Goal: Transaction & Acquisition: Obtain resource

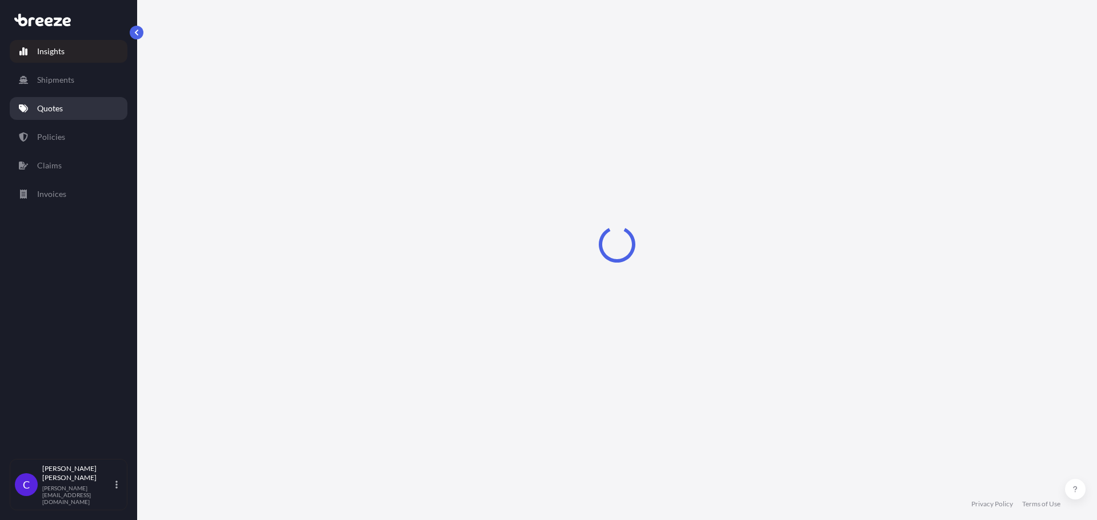
click at [47, 114] on link "Quotes" at bounding box center [69, 108] width 118 height 23
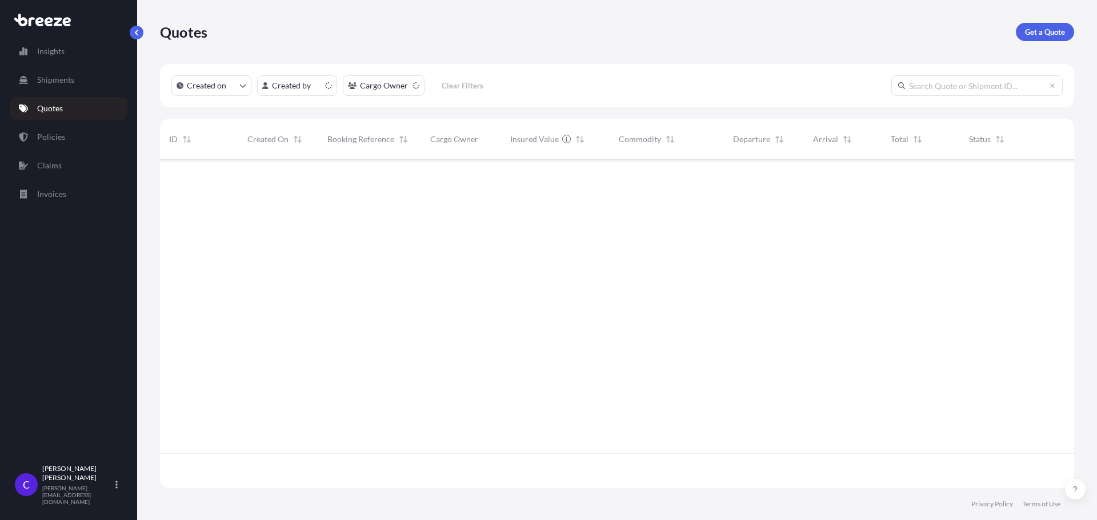
scroll to position [326, 905]
click at [1041, 26] on p "Get a Quote" at bounding box center [1045, 31] width 40 height 11
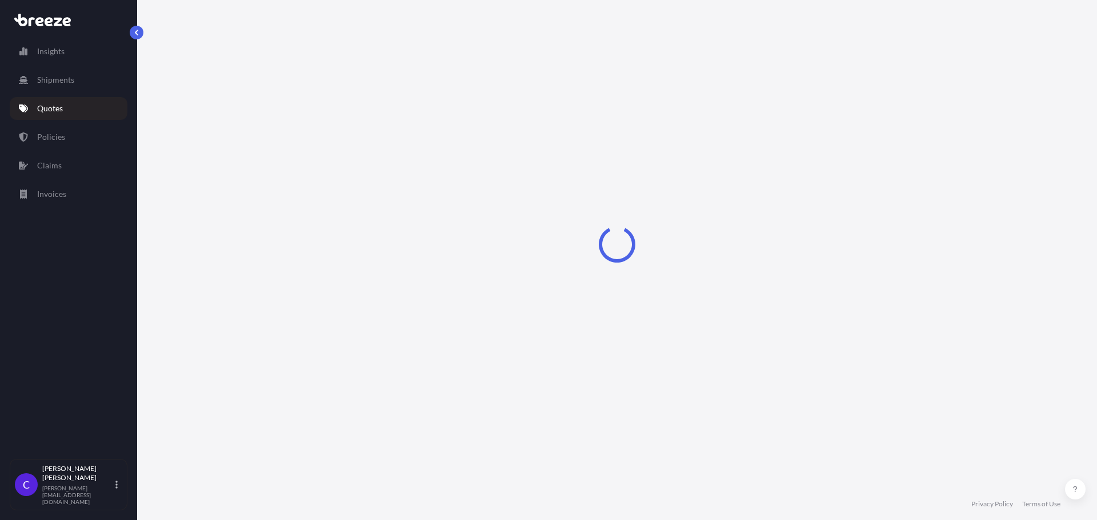
select select "Sea"
select select "1"
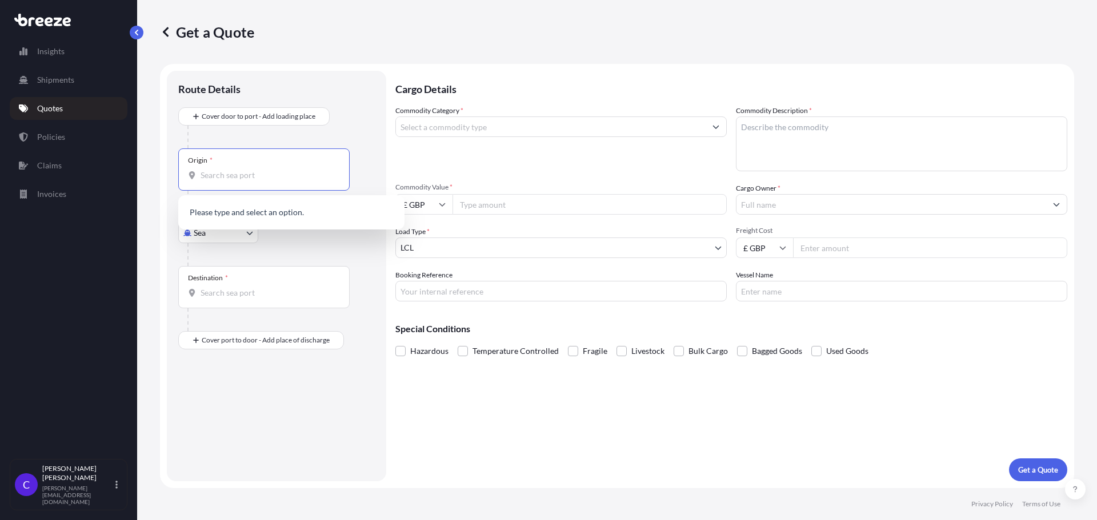
click at [254, 176] on input "Origin *" at bounding box center [268, 175] width 135 height 11
click at [290, 208] on span "USXY2 - Birm [PERSON_NAME], [GEOGRAPHIC_DATA]" at bounding box center [306, 216] width 178 height 23
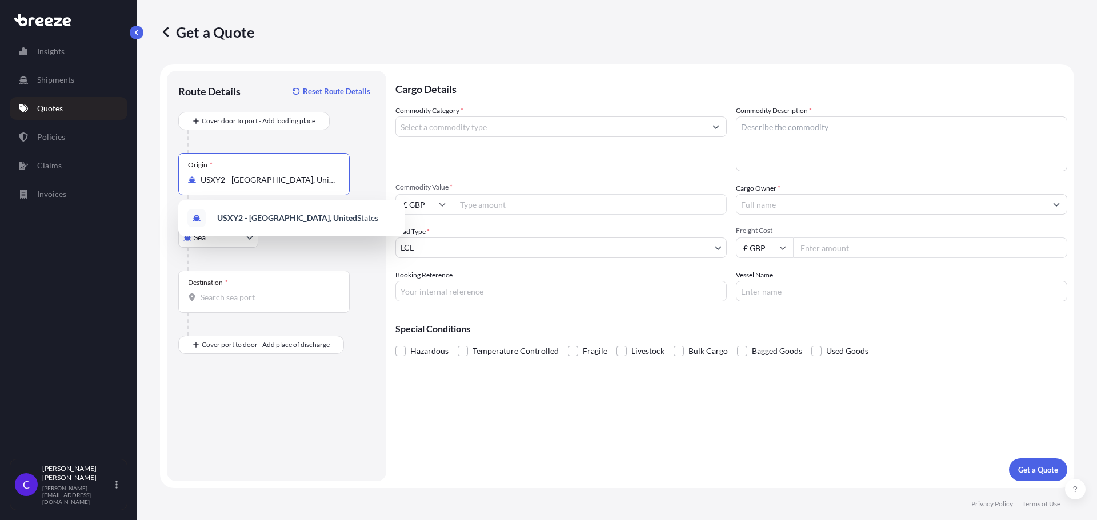
drag, startPoint x: 307, startPoint y: 185, endPoint x: 177, endPoint y: 201, distance: 131.8
click at [177, 201] on div "Route Details Reset Route Details Cover door to port - Add loading place Place …" at bounding box center [276, 276] width 219 height 411
type input "USXY2 - [GEOGRAPHIC_DATA], [GEOGRAPHIC_DATA]"
click at [210, 239] on body "0 options available. 1 option available. 1 option available. 0 options availabl…" at bounding box center [548, 260] width 1097 height 520
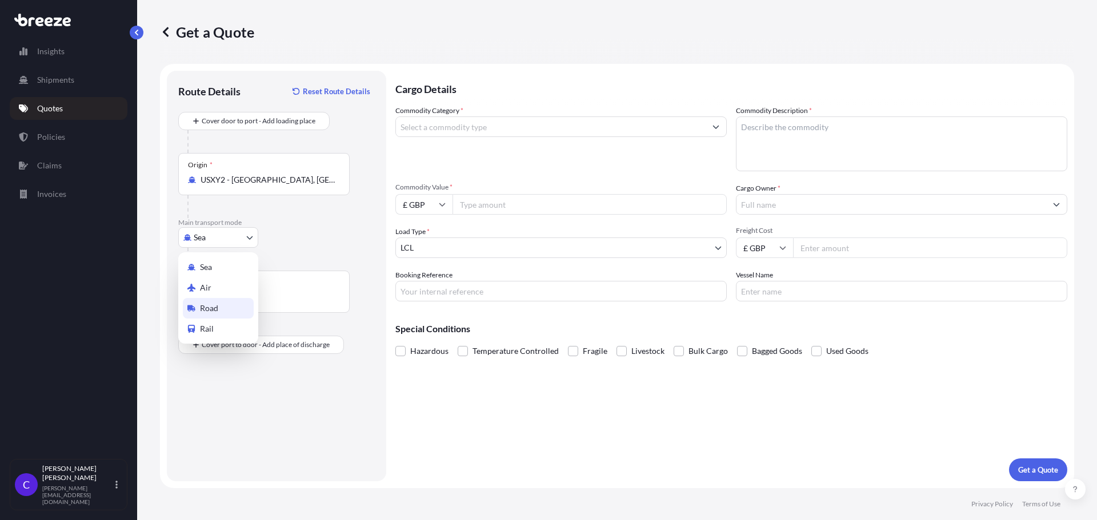
click at [223, 314] on div "Road" at bounding box center [218, 308] width 71 height 21
select select "Road"
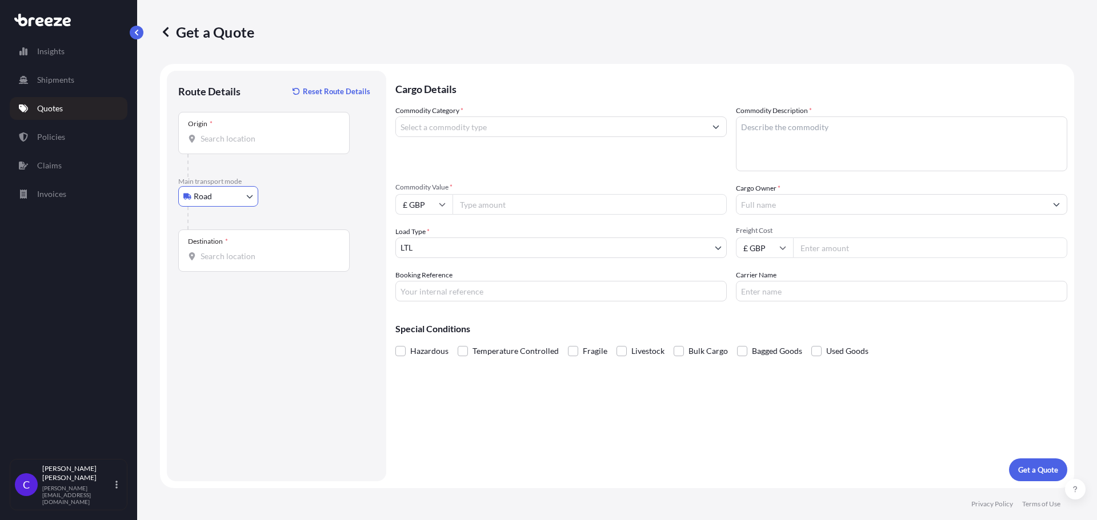
click at [243, 145] on div "Origin *" at bounding box center [263, 133] width 171 height 42
click at [243, 145] on input "Origin *" at bounding box center [268, 138] width 135 height 11
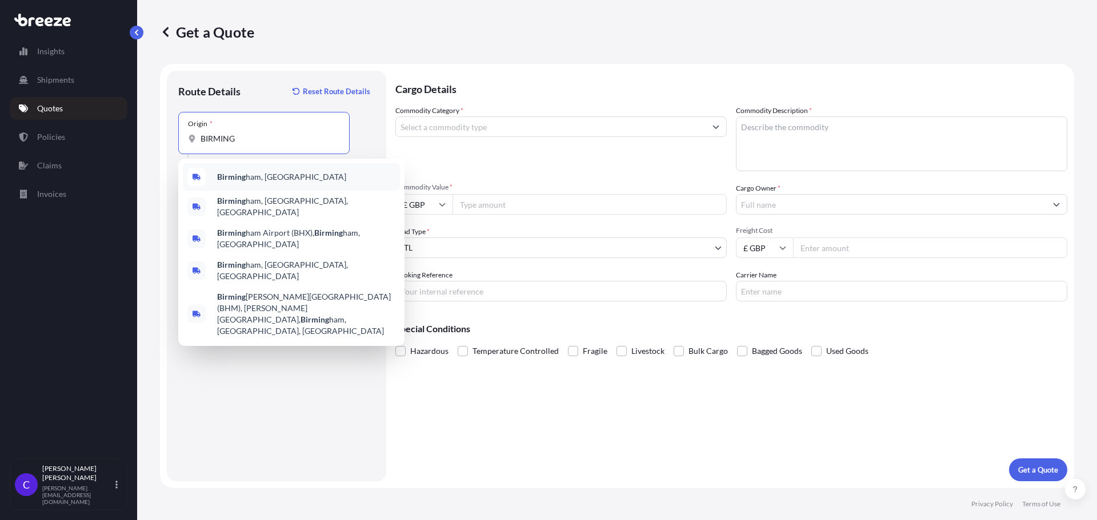
click at [247, 170] on div "Birming ham, [GEOGRAPHIC_DATA]" at bounding box center [291, 176] width 217 height 27
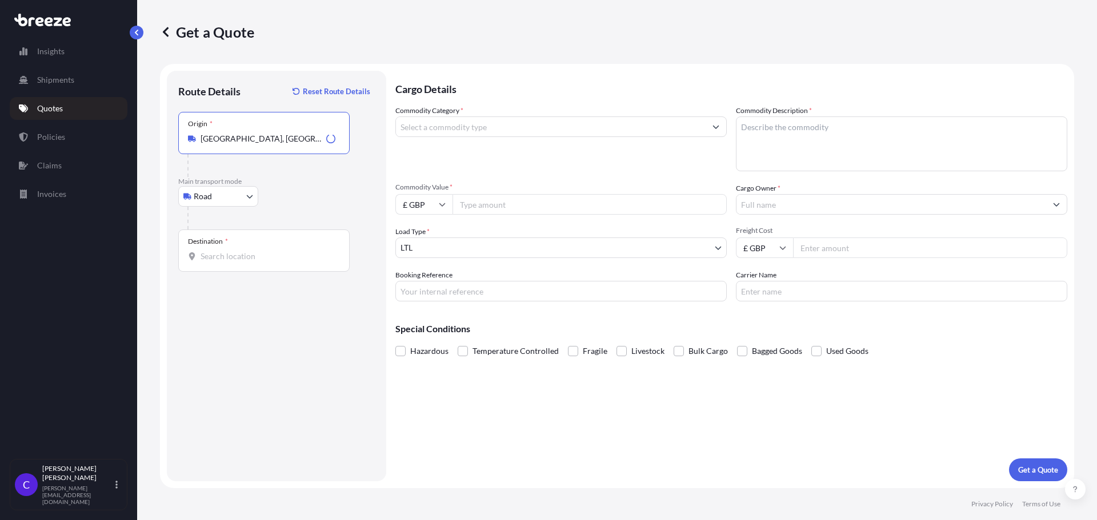
type input "[GEOGRAPHIC_DATA], [GEOGRAPHIC_DATA]"
click at [243, 253] on input "Destination *" at bounding box center [268, 256] width 135 height 11
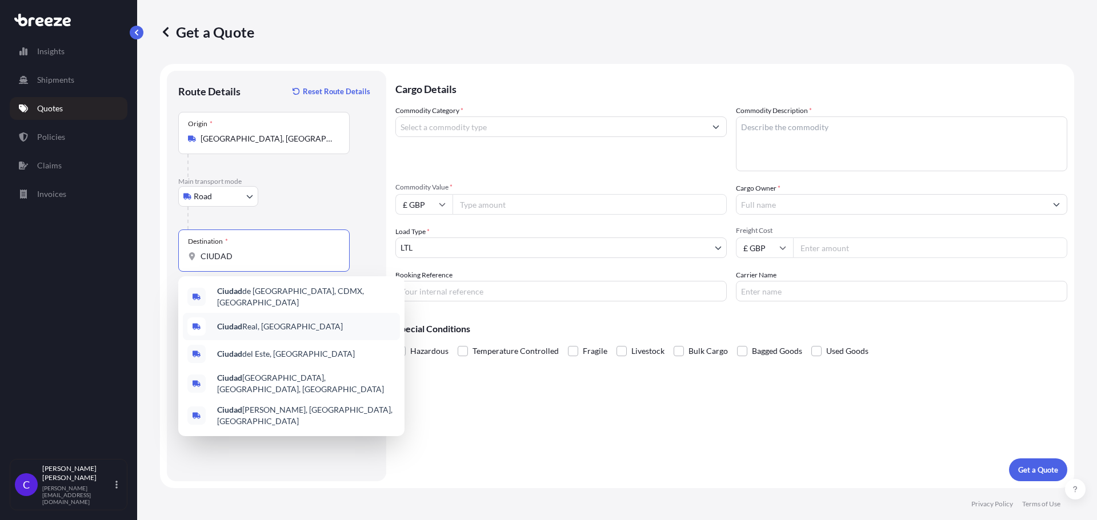
click at [258, 328] on div "[GEOGRAPHIC_DATA], [GEOGRAPHIC_DATA]" at bounding box center [291, 326] width 217 height 27
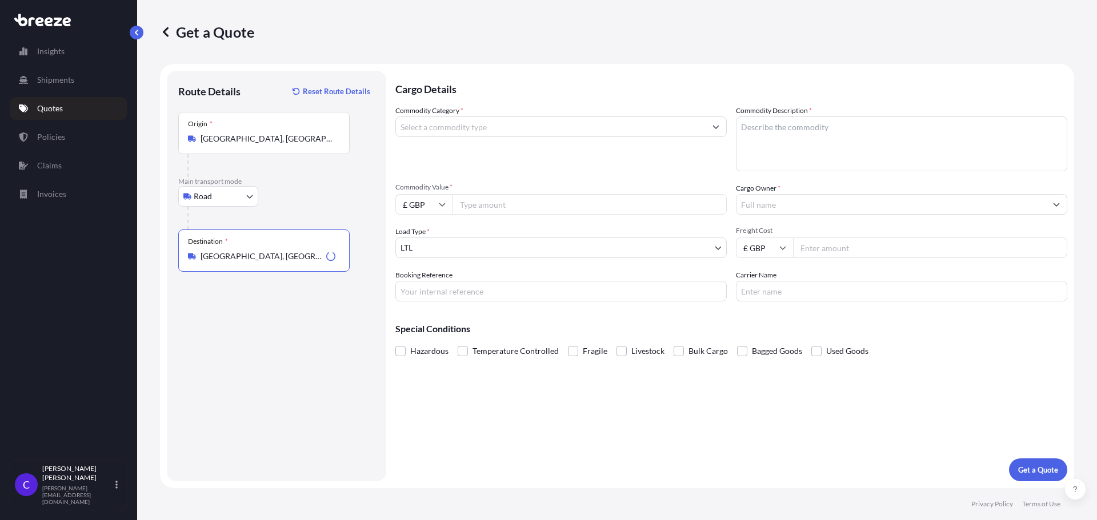
type input "[GEOGRAPHIC_DATA], [GEOGRAPHIC_DATA]"
click at [432, 126] on input "Commodity Category *" at bounding box center [551, 127] width 310 height 21
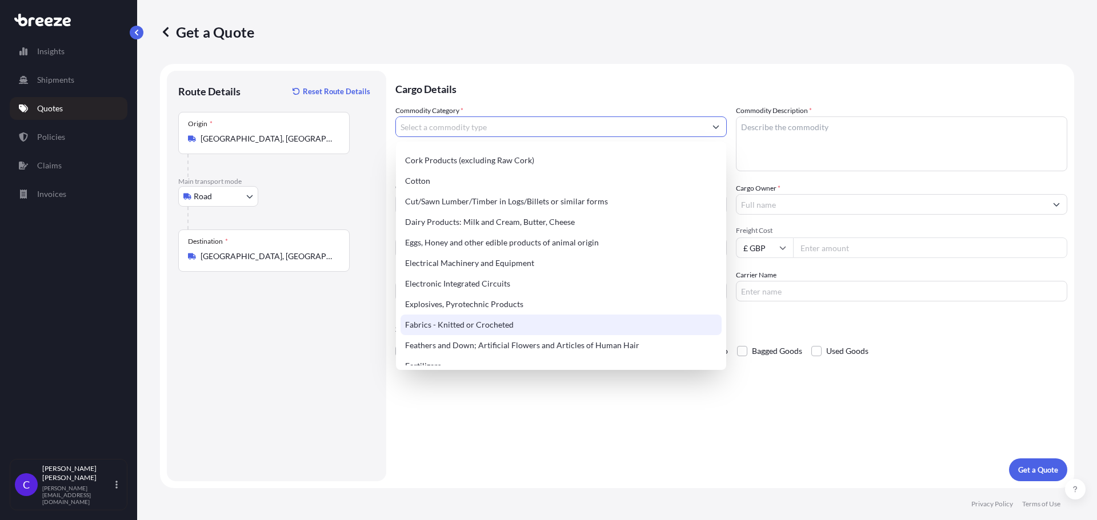
scroll to position [571, 0]
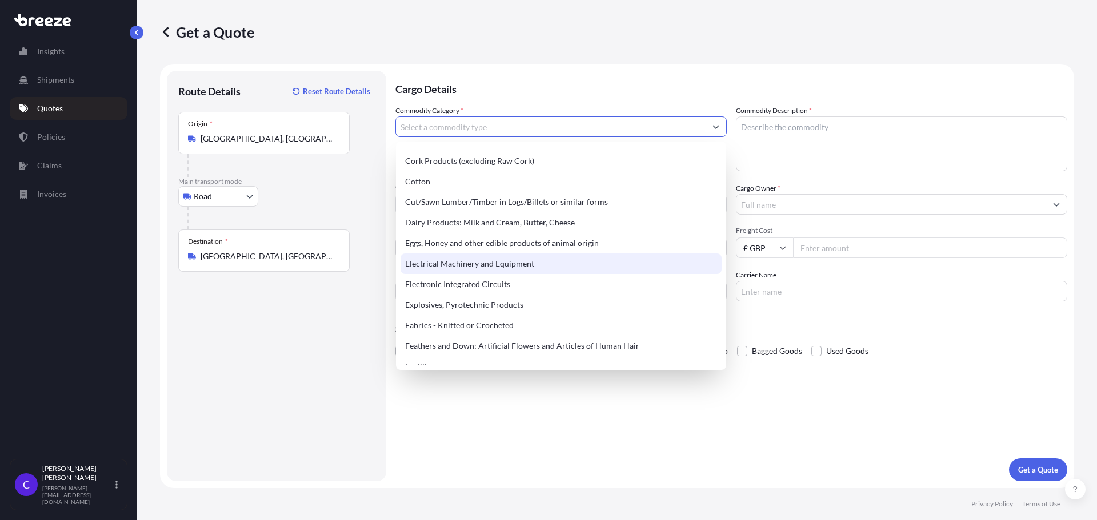
click at [459, 264] on div "Electrical Machinery and Equipment" at bounding box center [560, 264] width 321 height 21
type input "Electrical Machinery and Equipment"
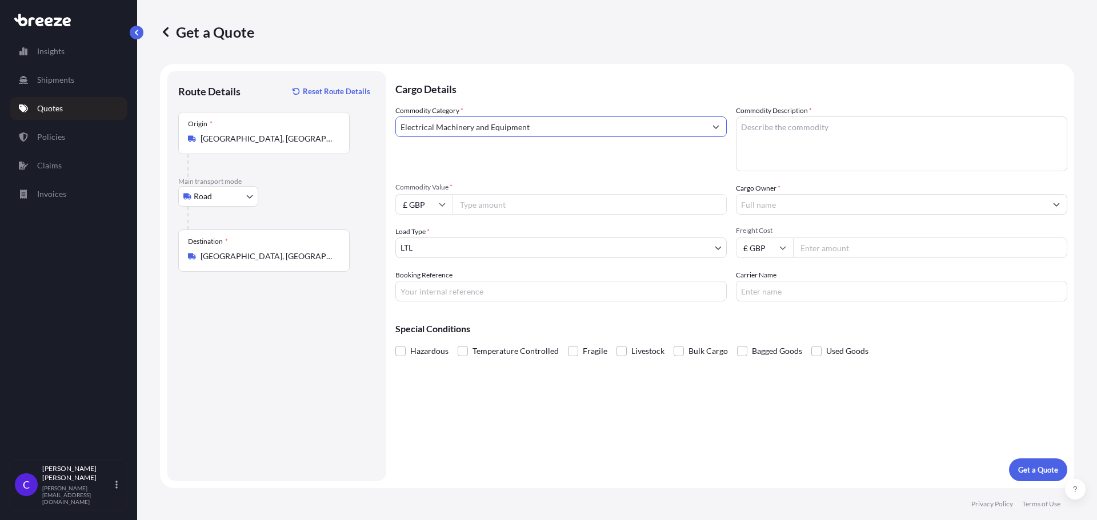
click at [486, 205] on input "Commodity Value *" at bounding box center [589, 204] width 274 height 21
type input "460"
click at [402, 134] on input "Electrical Machinery and Equipment" at bounding box center [551, 127] width 310 height 21
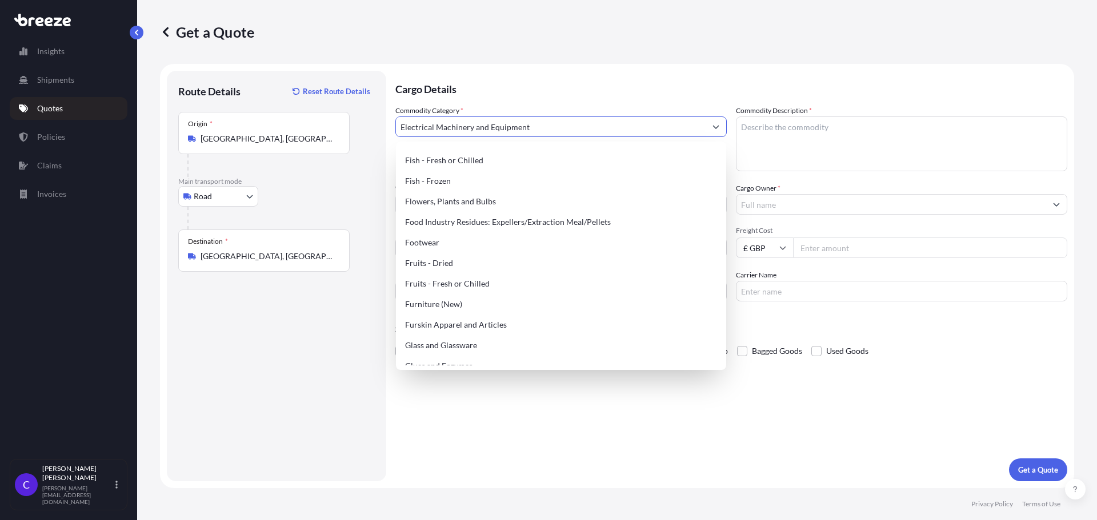
scroll to position [800, 0]
drag, startPoint x: 555, startPoint y: 123, endPoint x: 214, endPoint y: 114, distance: 341.2
click at [214, 114] on form "Route Details Reset Route Details Place of loading Road Road Rail Origin * [GEO…" at bounding box center [617, 276] width 914 height 424
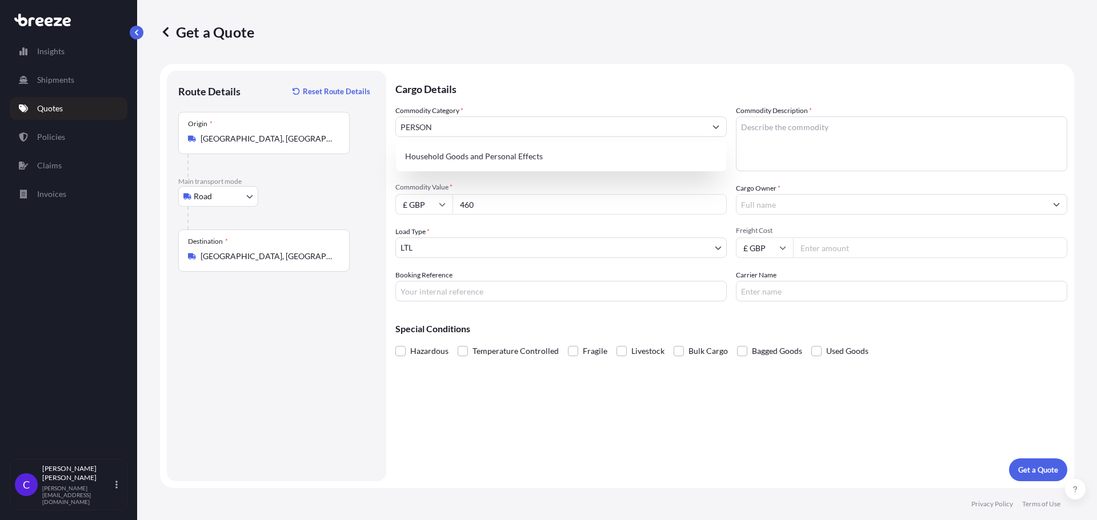
click at [498, 169] on div "Household Goods and Personal Effects" at bounding box center [561, 157] width 330 height 30
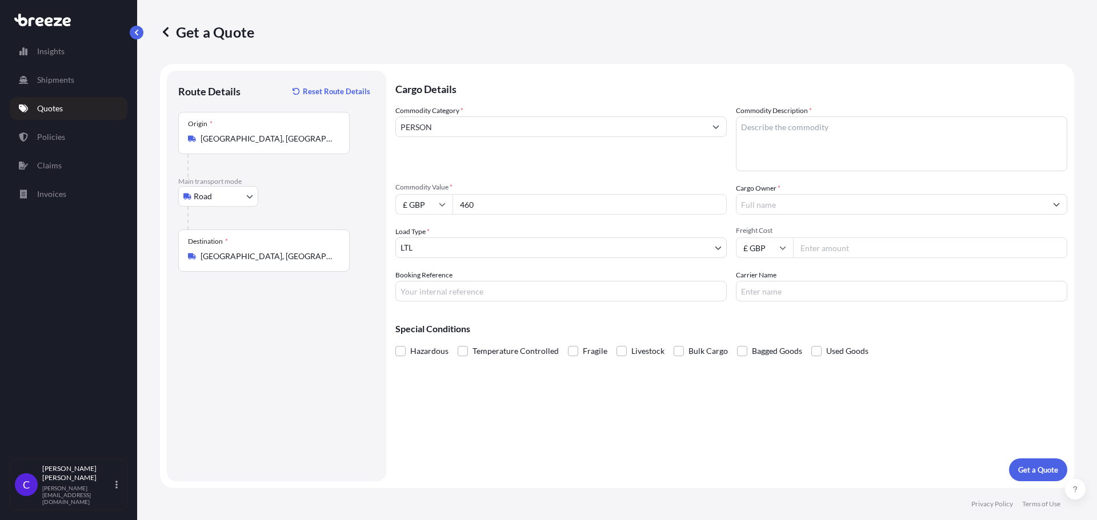
click at [479, 139] on div "Commodity Category * PERSON" at bounding box center [560, 138] width 331 height 66
click at [477, 133] on input "PERSON" at bounding box center [551, 127] width 310 height 21
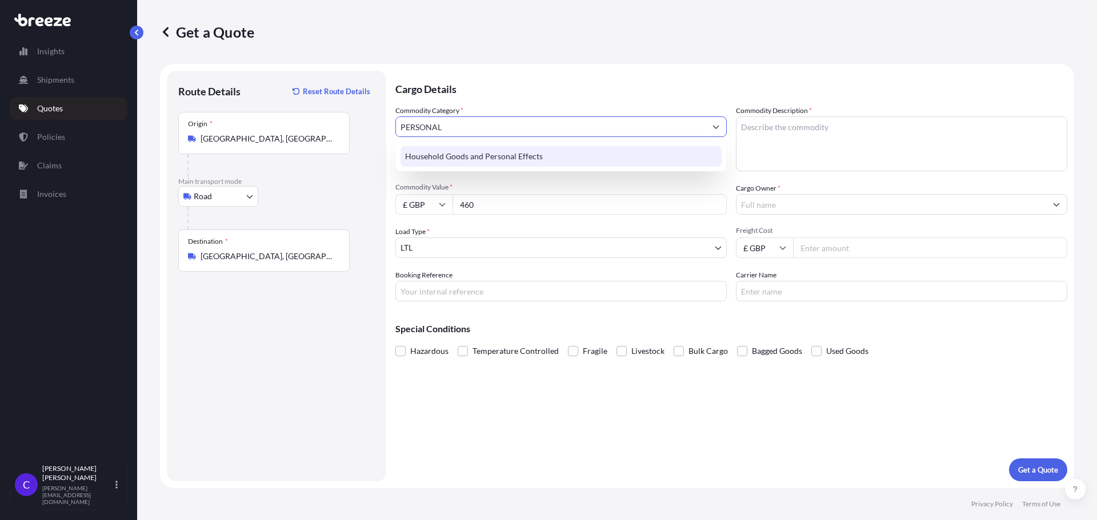
click at [495, 153] on div "Household Goods and Personal Effects" at bounding box center [560, 156] width 321 height 21
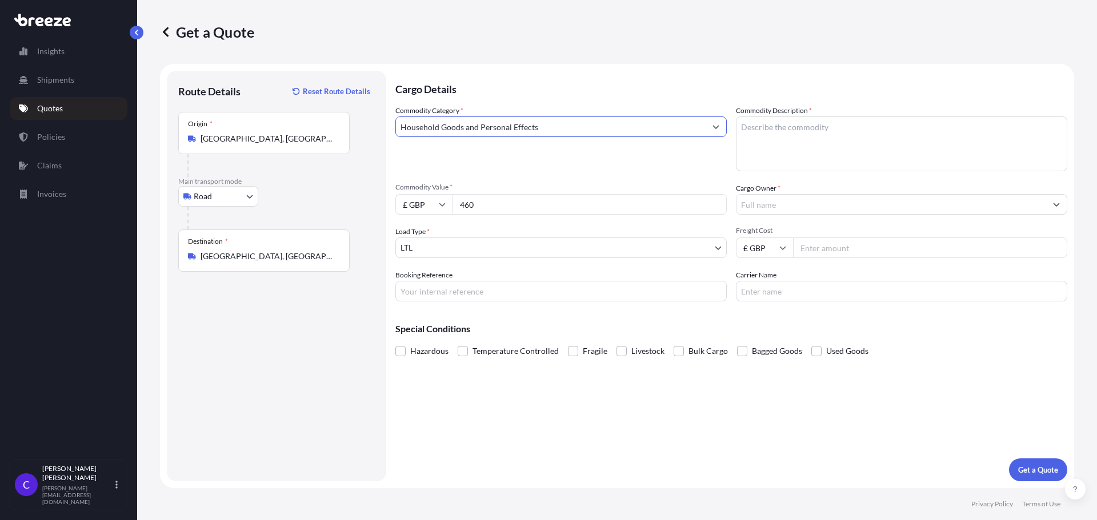
type input "Household Goods and Personal Effects"
click at [768, 129] on textarea "Commodity Description *" at bounding box center [901, 144] width 331 height 55
type textarea "HOUSEHOLD GOODS"
click at [457, 293] on input "Booking Reference" at bounding box center [560, 291] width 331 height 21
type input "HE85938"
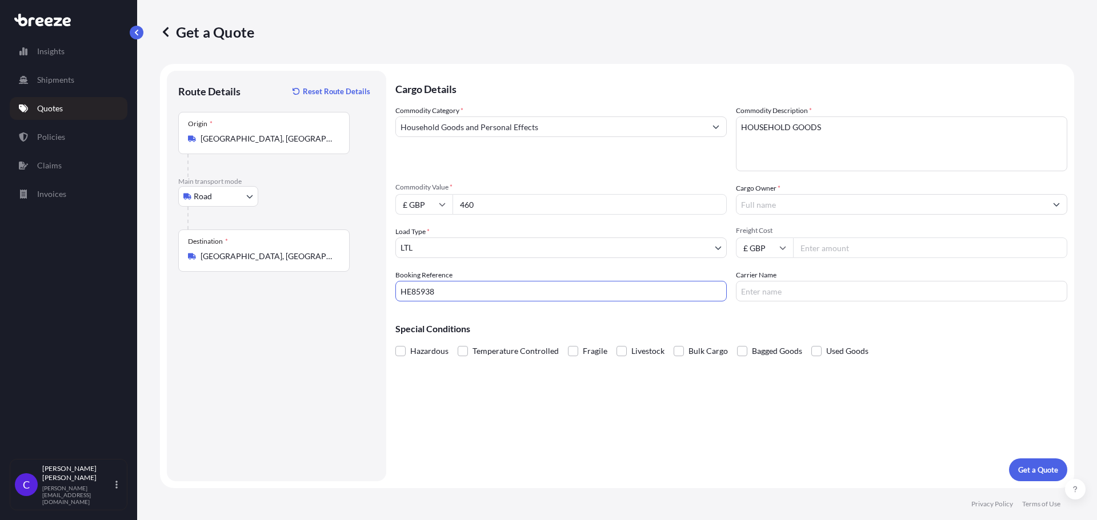
click at [770, 285] on input "Carrier Name" at bounding box center [901, 291] width 331 height 21
type input "ITAL"
click at [850, 254] on input "Freight Cost" at bounding box center [930, 248] width 274 height 21
type input "610"
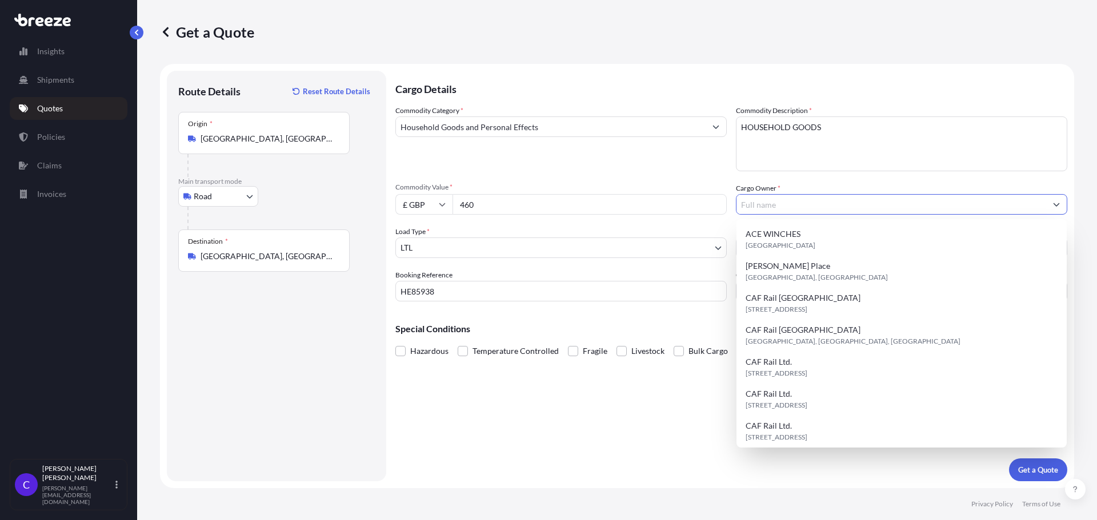
click at [778, 201] on input "Cargo Owner *" at bounding box center [891, 204] width 310 height 21
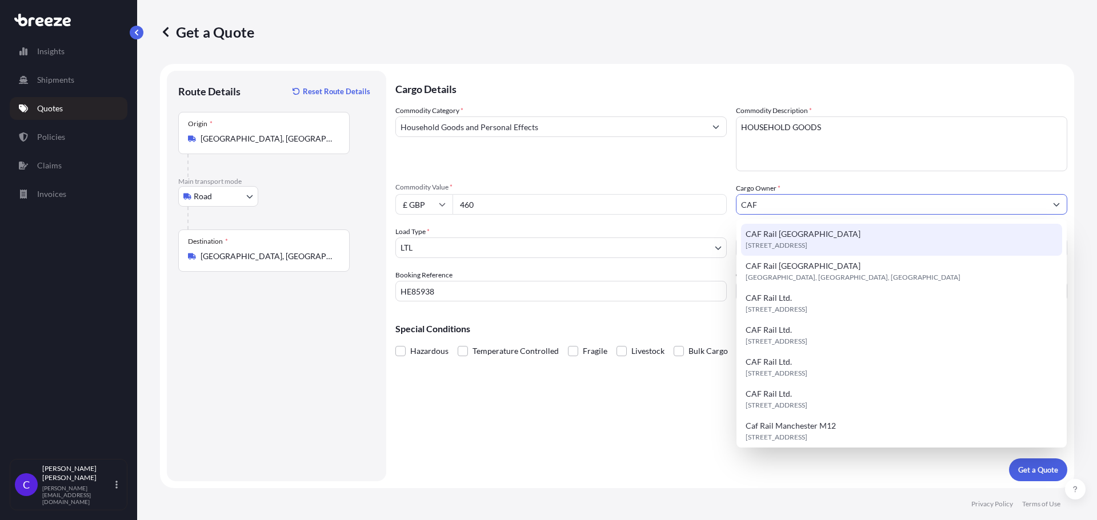
click at [807, 248] on span "[STREET_ADDRESS]" at bounding box center [777, 245] width 62 height 11
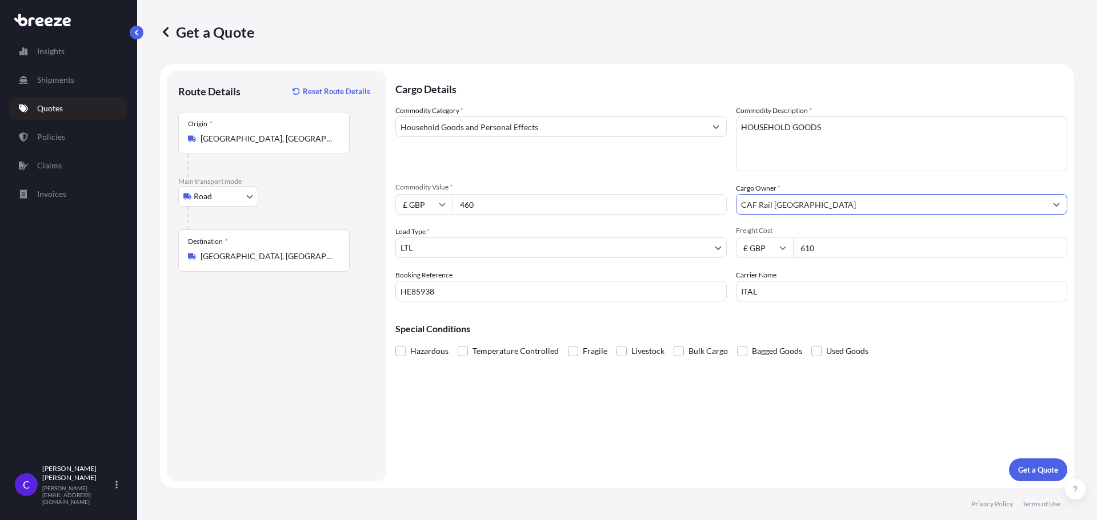
type input "CAF Rail [GEOGRAPHIC_DATA]"
click at [1032, 464] on button "Get a Quote" at bounding box center [1038, 470] width 58 height 23
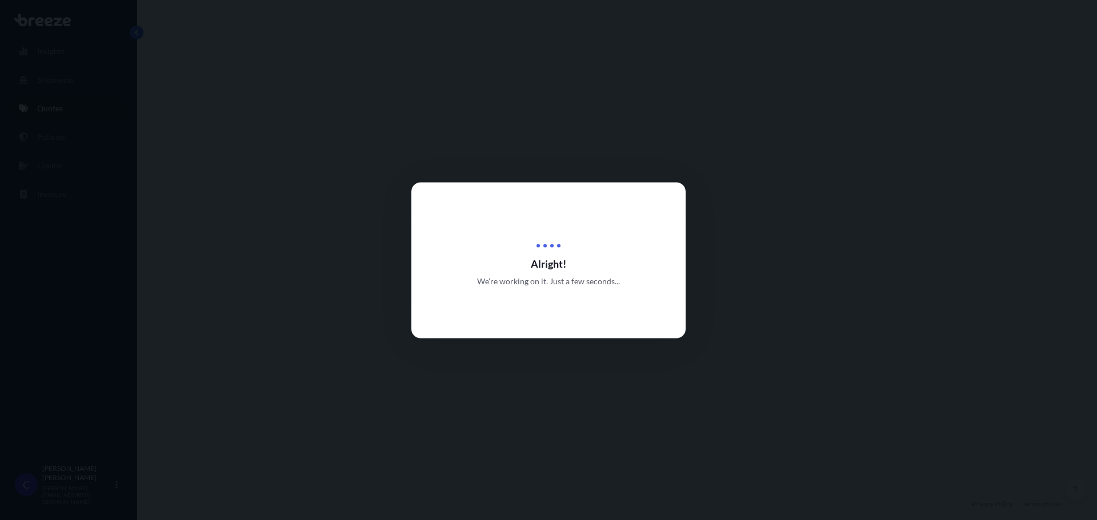
select select "Road"
select select "1"
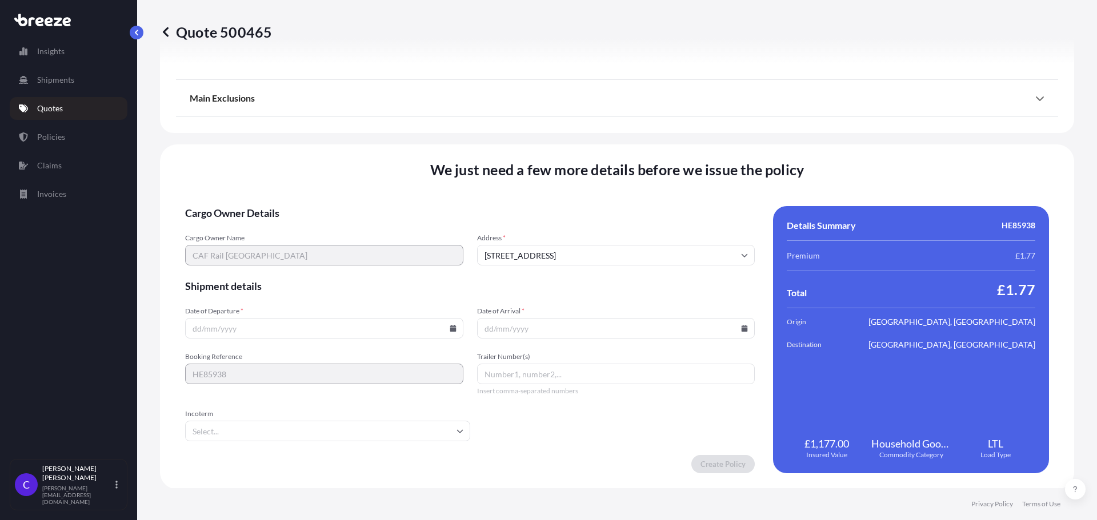
scroll to position [1293, 0]
click at [315, 325] on input "Date of Departure *" at bounding box center [324, 327] width 278 height 21
click at [451, 324] on icon at bounding box center [453, 327] width 6 height 7
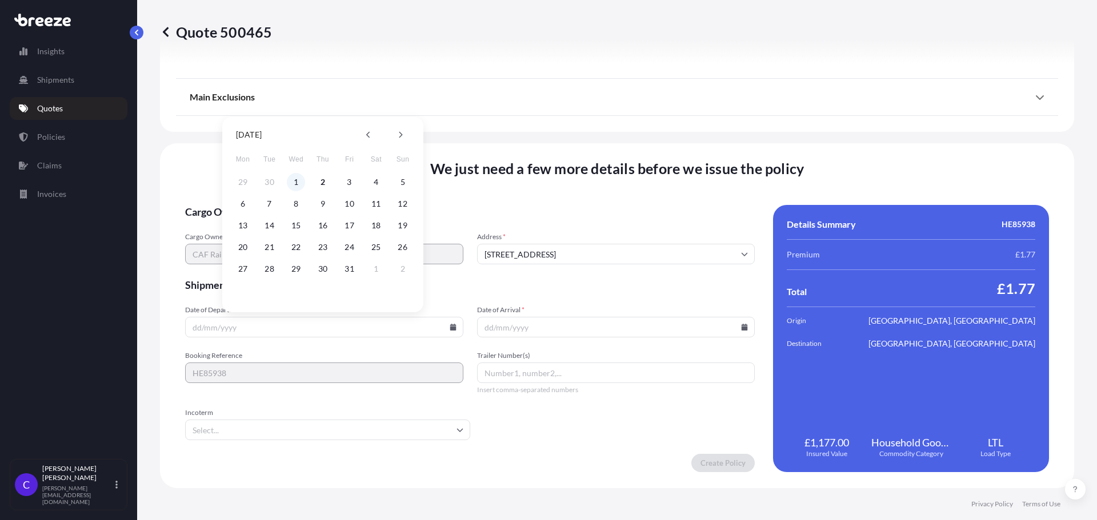
click at [298, 179] on button "1" at bounding box center [296, 182] width 18 height 18
click at [743, 327] on input "Date of Arrival *" at bounding box center [616, 327] width 278 height 21
click at [742, 327] on icon at bounding box center [745, 327] width 6 height 7
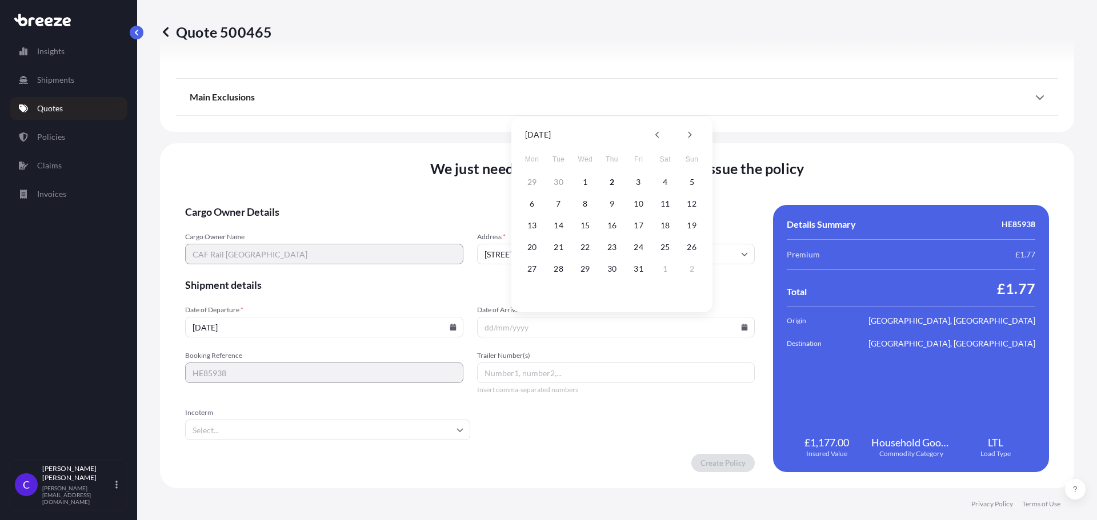
click at [450, 326] on icon at bounding box center [453, 327] width 7 height 7
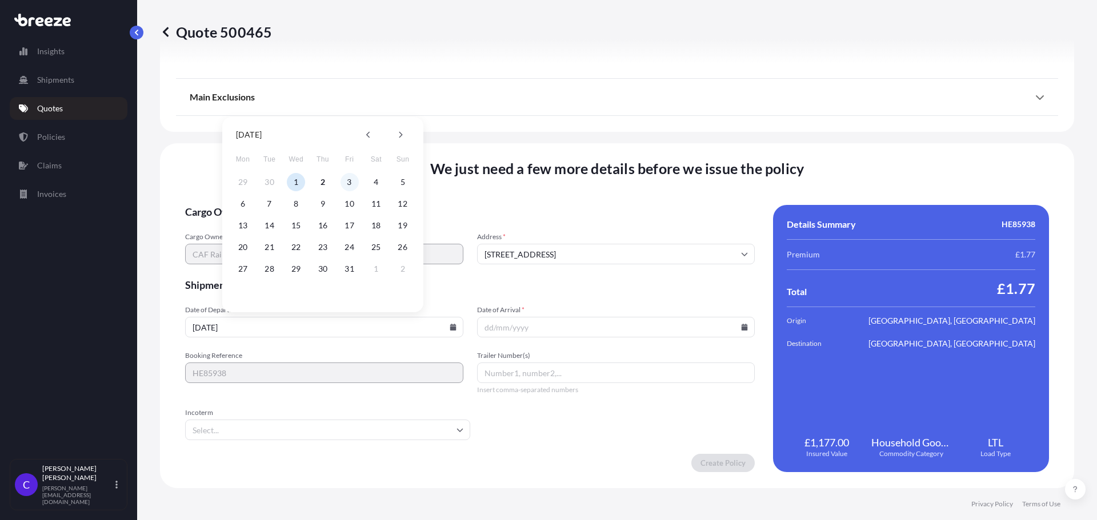
click at [344, 185] on button "3" at bounding box center [349, 182] width 18 height 18
type input "[DATE]"
click at [742, 328] on icon at bounding box center [745, 327] width 6 height 7
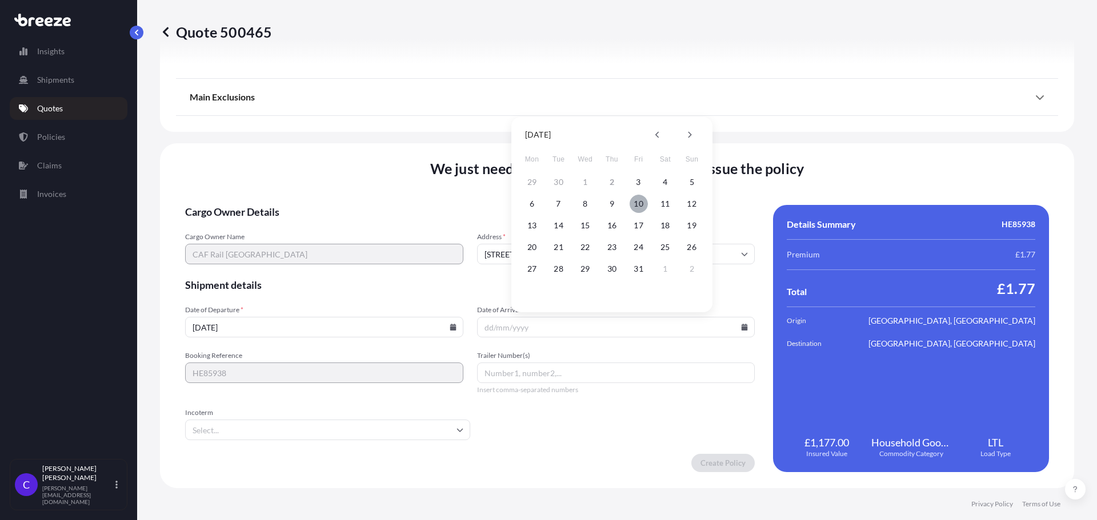
click at [638, 206] on button "10" at bounding box center [639, 204] width 18 height 18
type input "[DATE]"
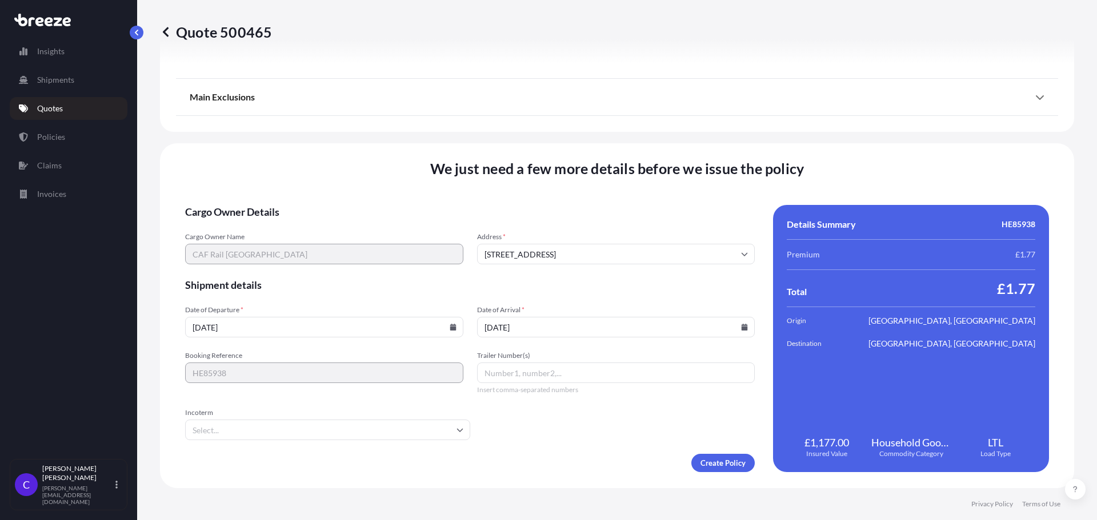
click at [294, 422] on input "Incoterm" at bounding box center [327, 430] width 285 height 21
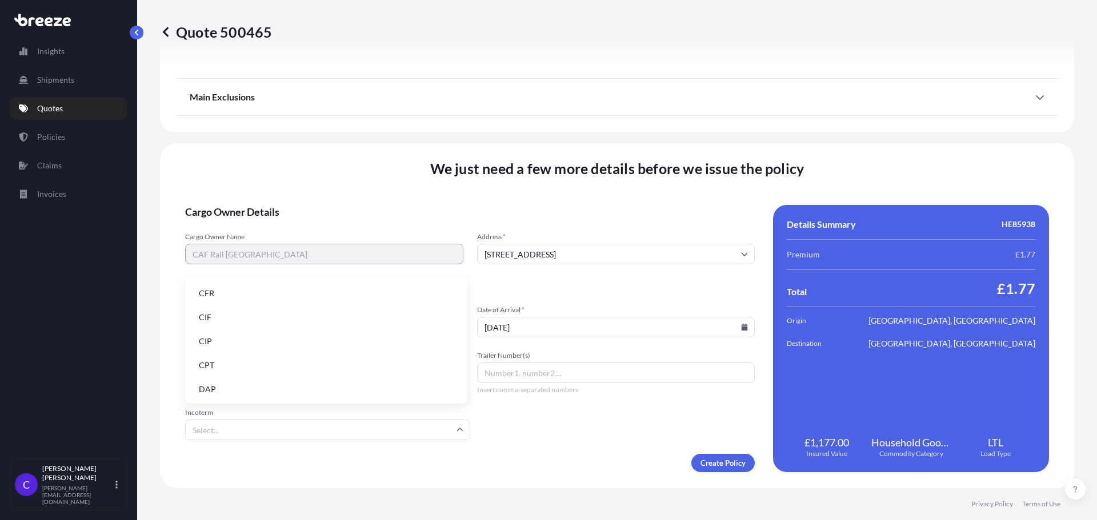
click at [260, 397] on li "DAP" at bounding box center [326, 390] width 273 height 22
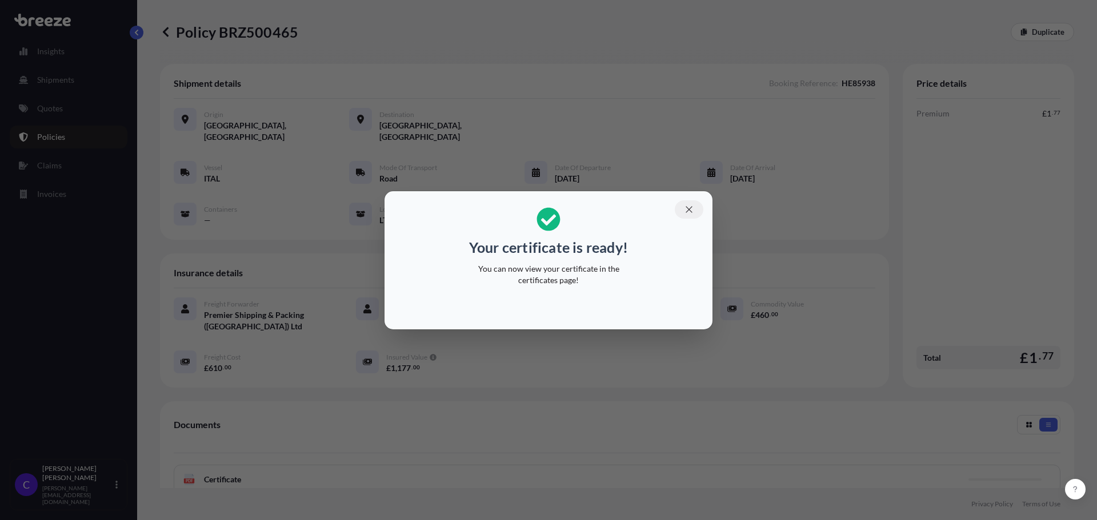
click at [689, 211] on icon "button" at bounding box center [689, 210] width 10 height 10
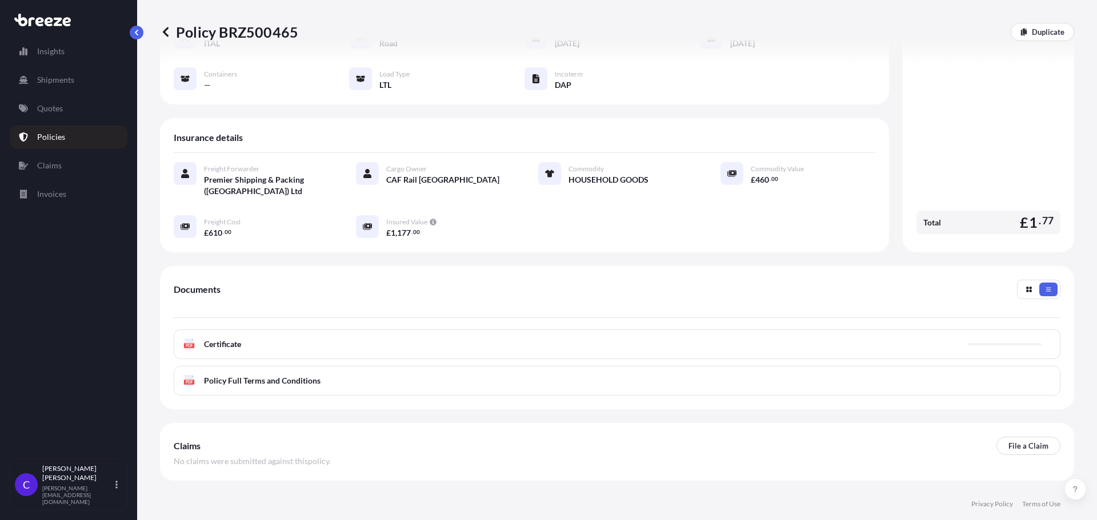
scroll to position [167, 0]
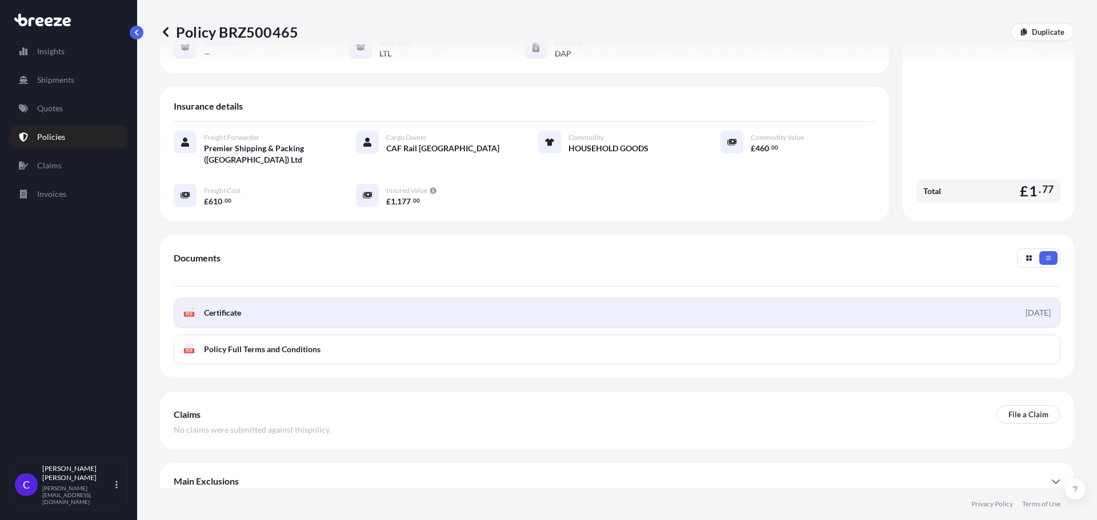
click at [862, 300] on link "PDF Certificate [DATE]" at bounding box center [617, 313] width 887 height 30
